Goal: Information Seeking & Learning: Learn about a topic

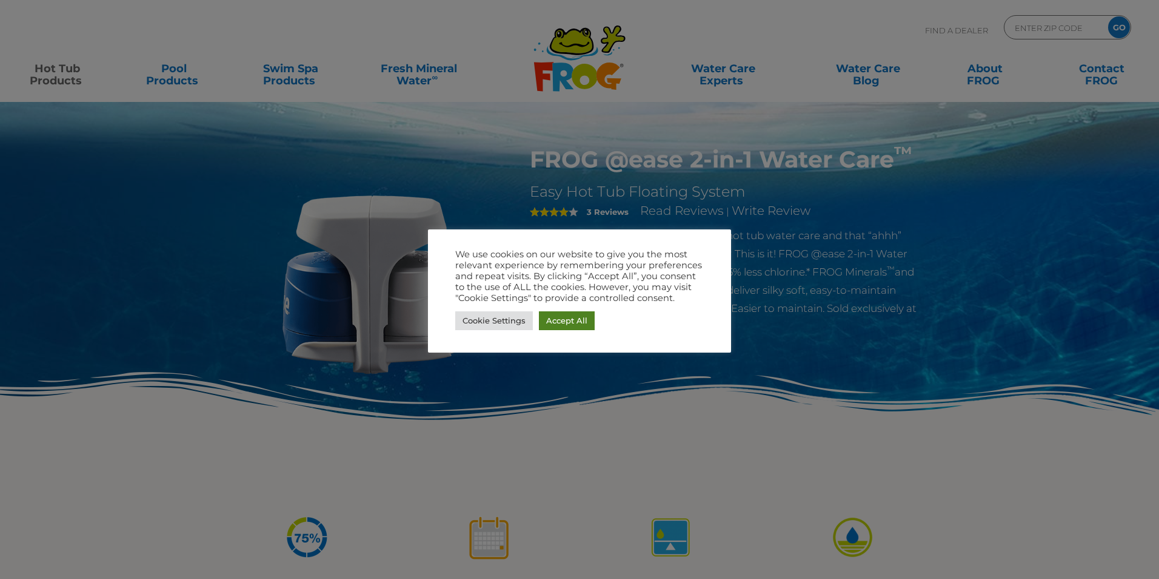
click at [571, 314] on link "Accept All" at bounding box center [567, 320] width 56 height 19
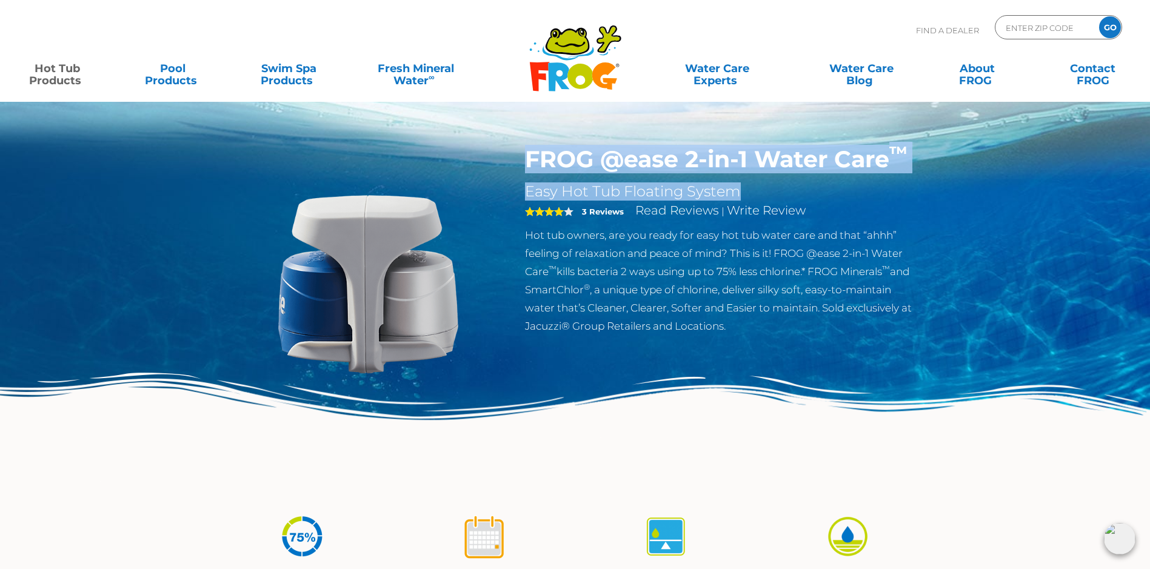
drag, startPoint x: 523, startPoint y: 156, endPoint x: 891, endPoint y: 185, distance: 369.2
click at [891, 186] on div "FROG @ease 2-in-1 Water Care ™ Easy Hot Tub Floating System 4 3 Reviews Read Re…" at bounding box center [723, 244] width 414 height 196
drag, startPoint x: 891, startPoint y: 185, endPoint x: 844, endPoint y: 167, distance: 50.1
copy div "FROG @ease 2-in-1 Water Care ™ Easy Hot Tub Floating System"
click at [610, 456] on img at bounding box center [575, 436] width 1150 height 126
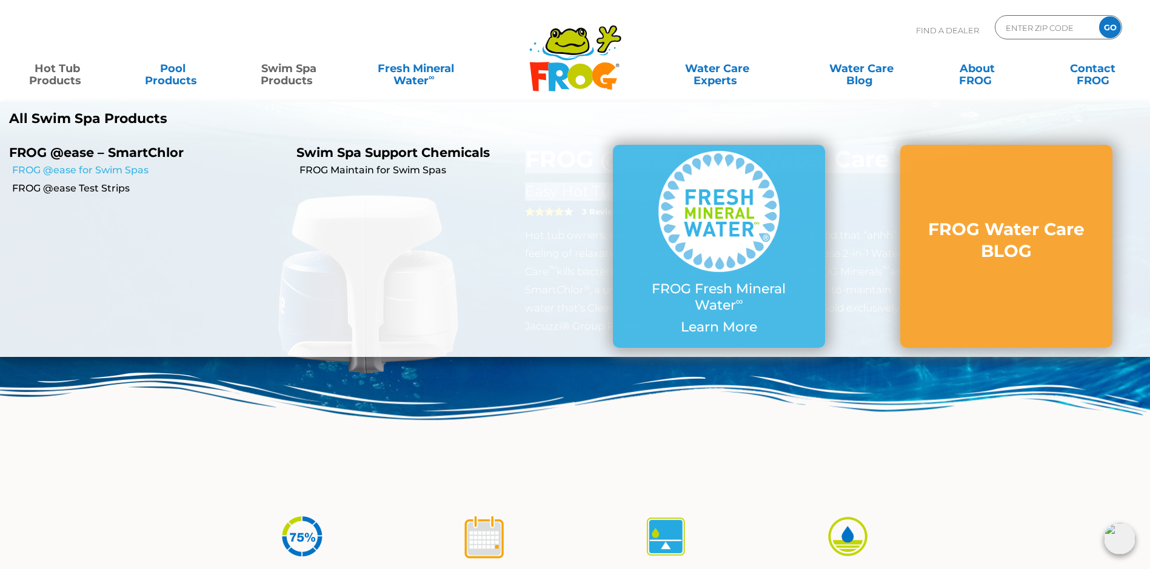
click at [109, 170] on link "FROG @ease for Swim Spas" at bounding box center [149, 170] width 275 height 13
